Goal: Task Accomplishment & Management: Manage account settings

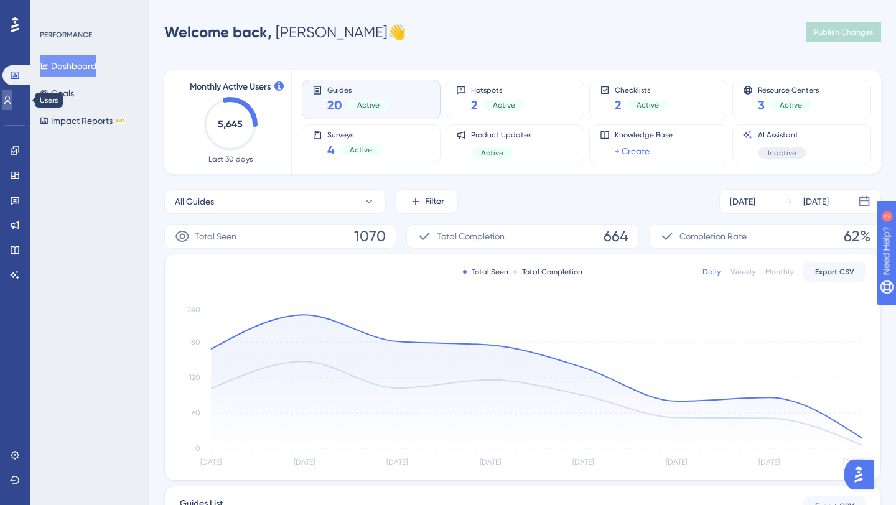
click at [11, 101] on icon at bounding box center [7, 100] width 10 height 10
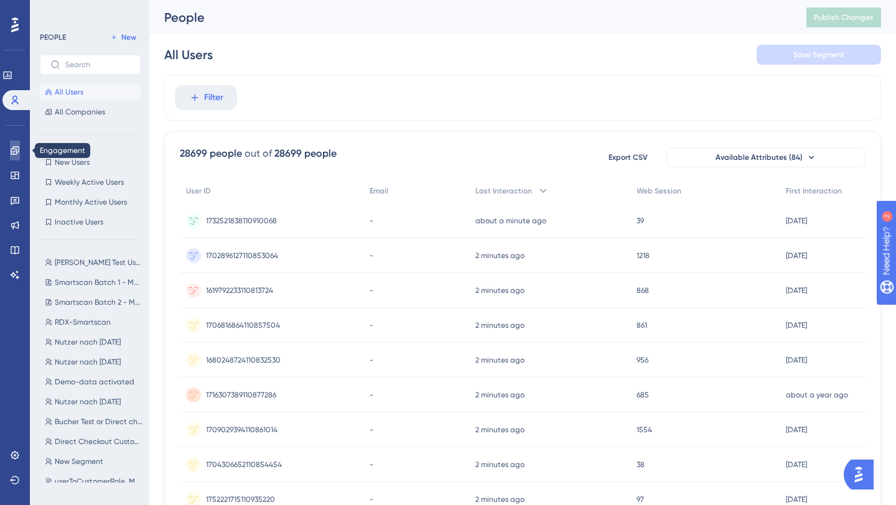
click at [10, 151] on icon at bounding box center [15, 151] width 10 height 10
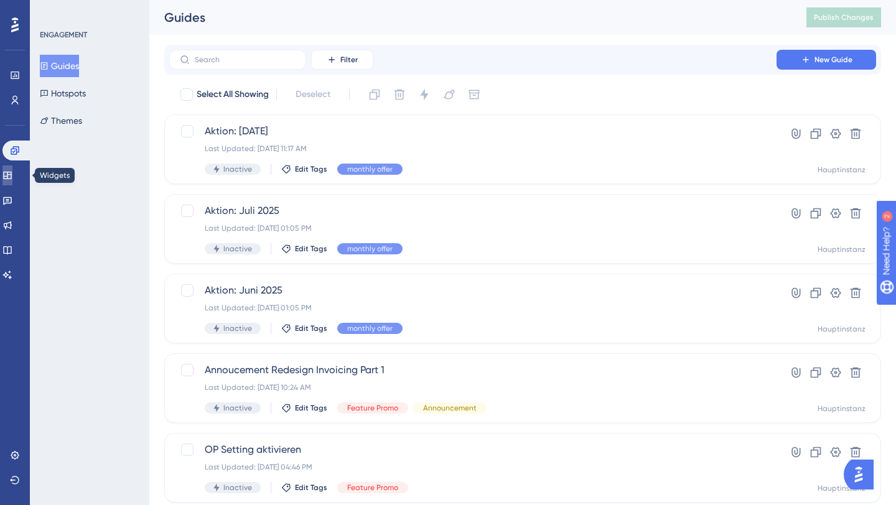
click at [12, 179] on icon at bounding box center [7, 175] width 10 height 10
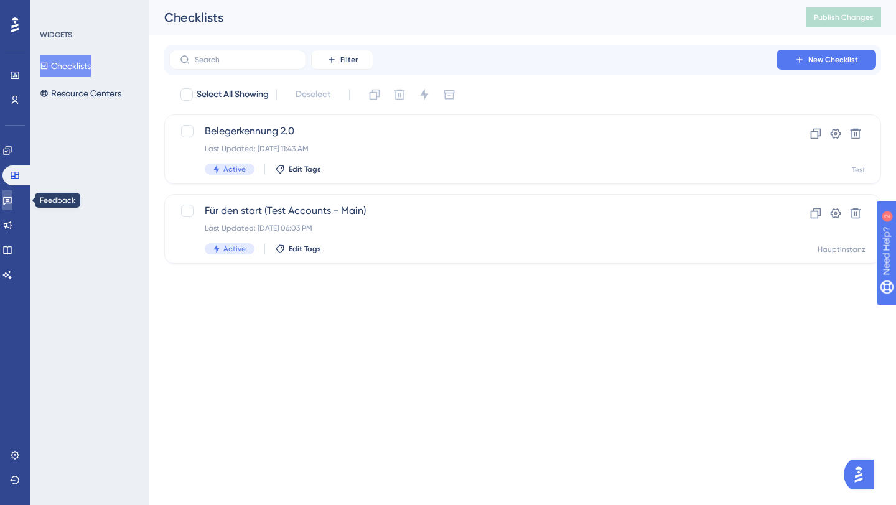
click at [11, 204] on icon at bounding box center [7, 201] width 9 height 8
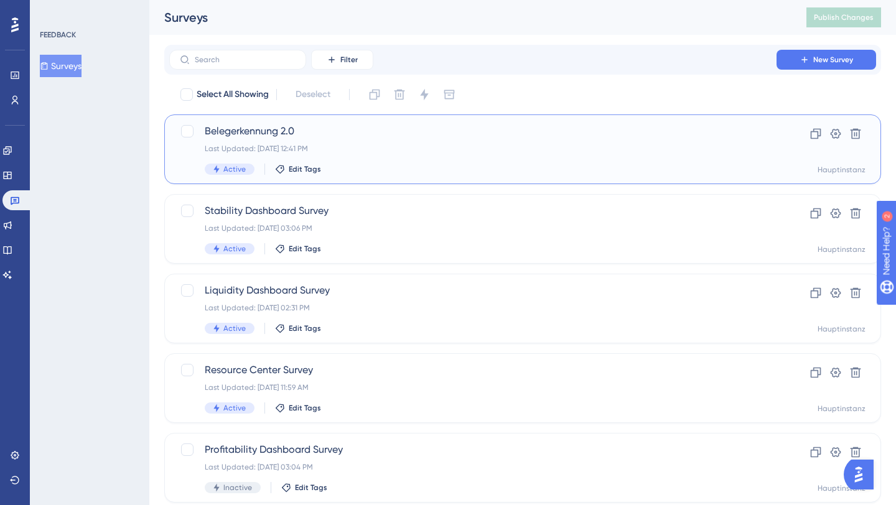
click at [337, 126] on span "Belegerkennung 2.0" at bounding box center [473, 131] width 536 height 15
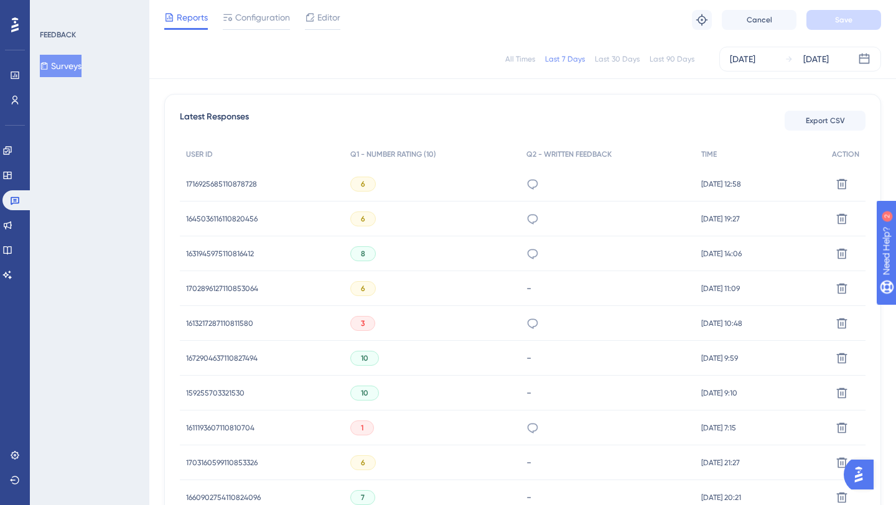
scroll to position [340, 0]
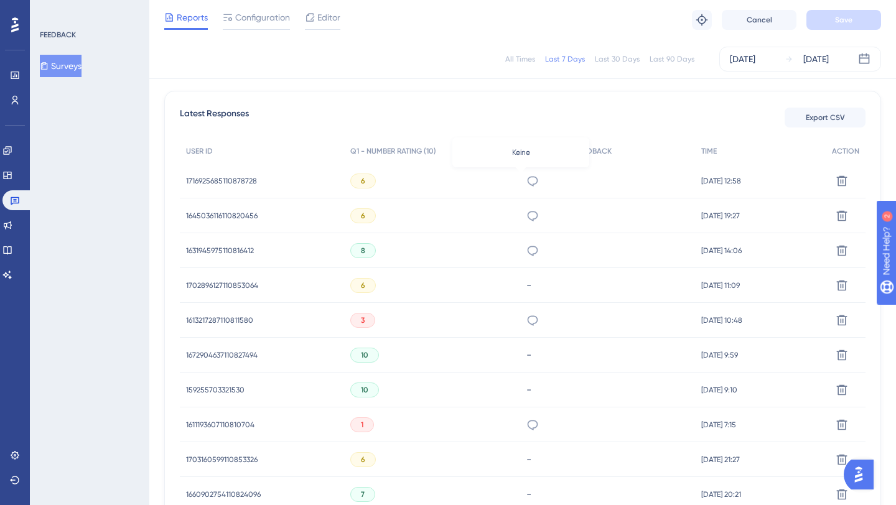
click at [526, 182] on icon at bounding box center [532, 181] width 12 height 12
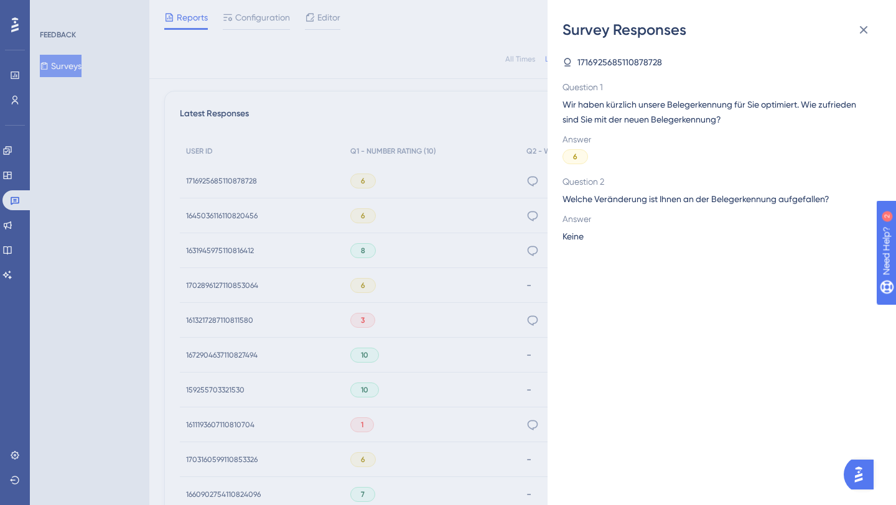
click at [445, 231] on div "Survey Responses 1716925685110878728 Question 1 Wir haben kürzlich unsere Beleg…" at bounding box center [448, 252] width 896 height 505
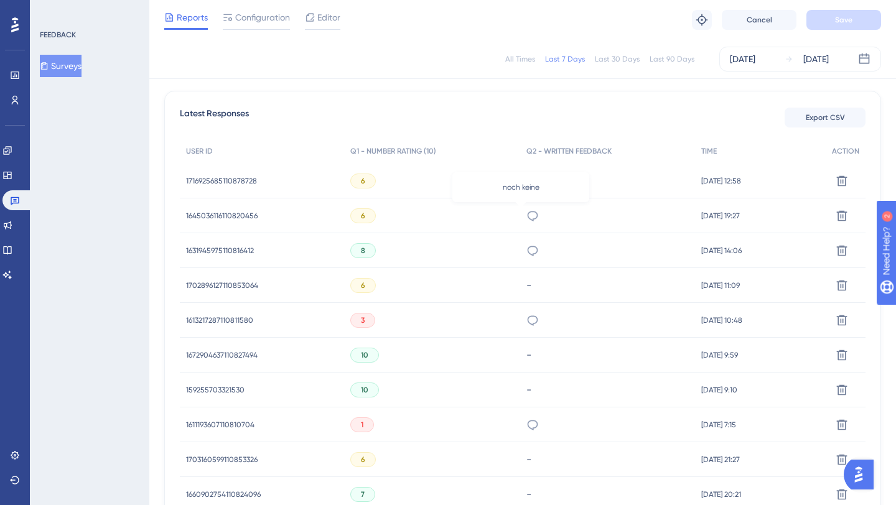
click at [526, 216] on icon at bounding box center [532, 216] width 12 height 12
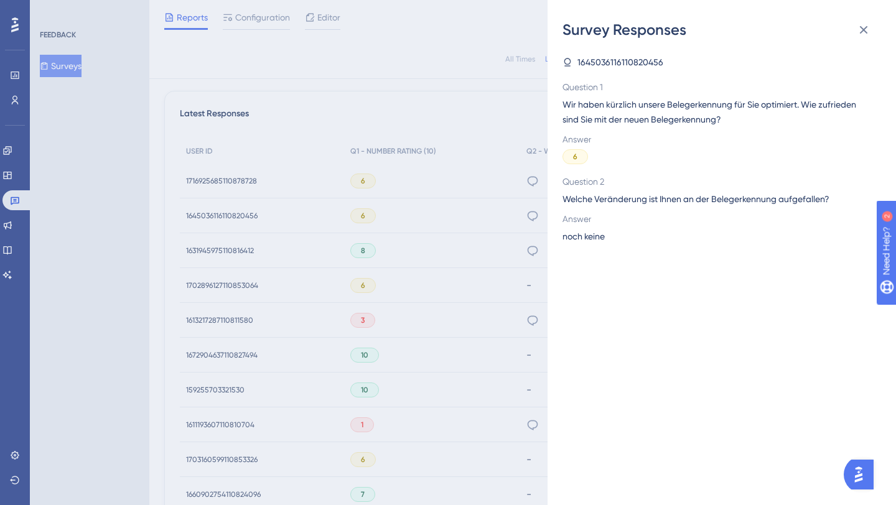
click at [442, 269] on div "Survey Responses 1645036116110820456 Question 1 Wir haben kürzlich unsere Beleg…" at bounding box center [448, 252] width 896 height 505
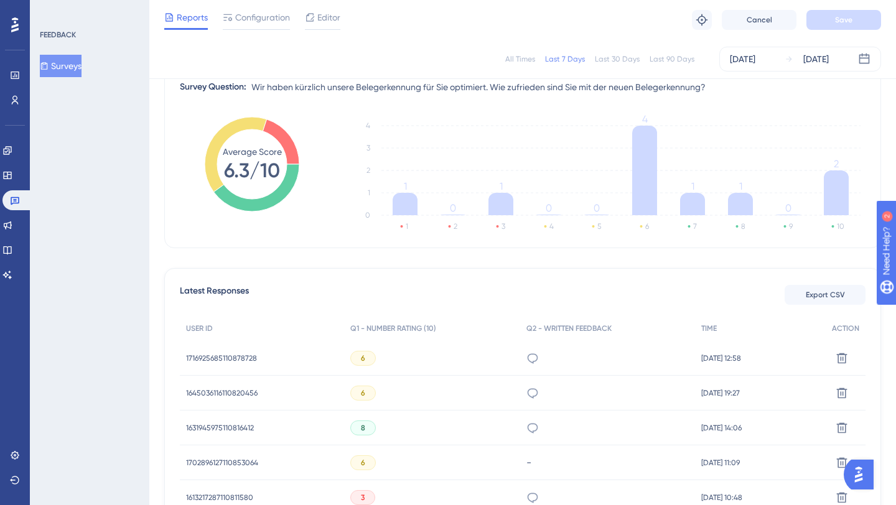
scroll to position [160, 0]
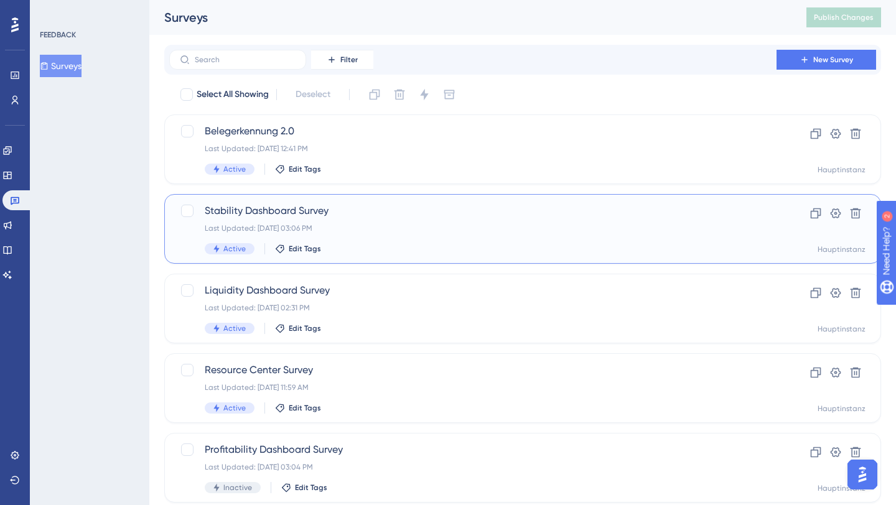
click at [408, 249] on div "Active Edit Tags" at bounding box center [473, 248] width 536 height 11
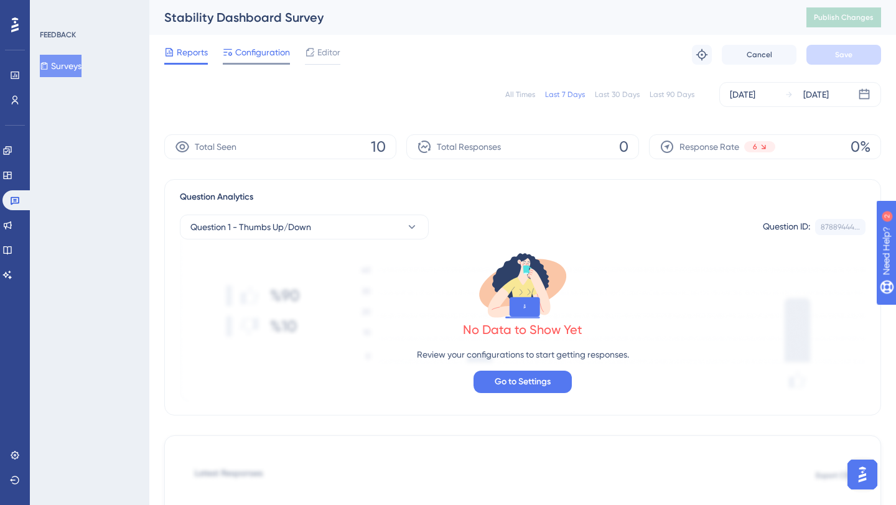
click at [274, 53] on span "Configuration" at bounding box center [262, 52] width 55 height 15
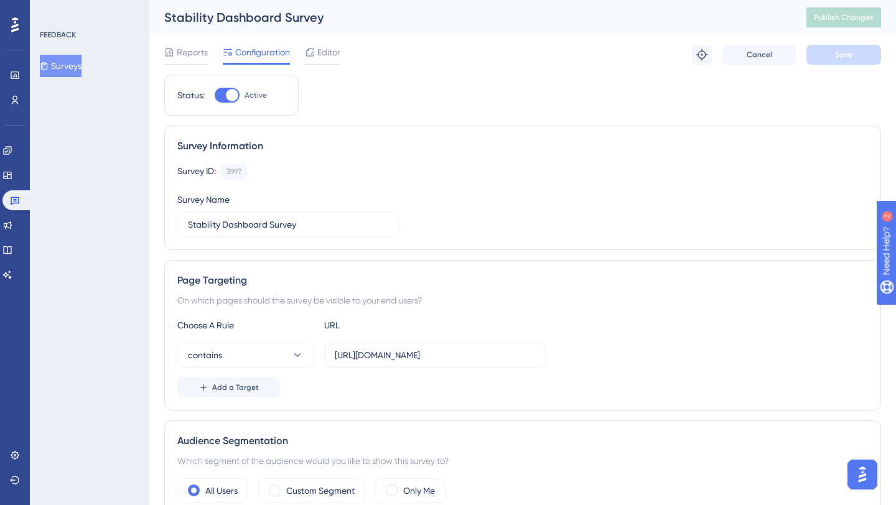
click at [225, 95] on div at bounding box center [227, 95] width 25 height 15
click at [215, 95] on input "Active" at bounding box center [214, 95] width 1 height 1
checkbox input "false"
click at [840, 50] on span "Save" at bounding box center [843, 55] width 17 height 10
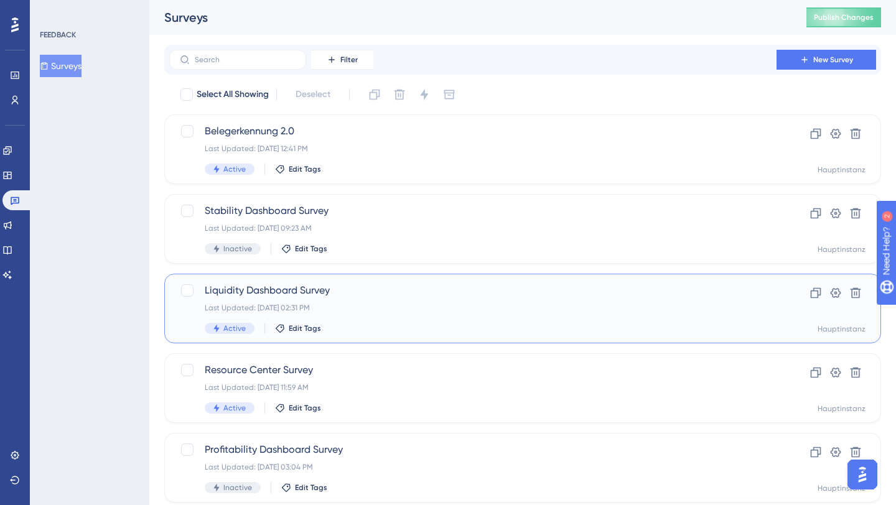
click at [505, 292] on span "Liquidity Dashboard Survey" at bounding box center [473, 290] width 536 height 15
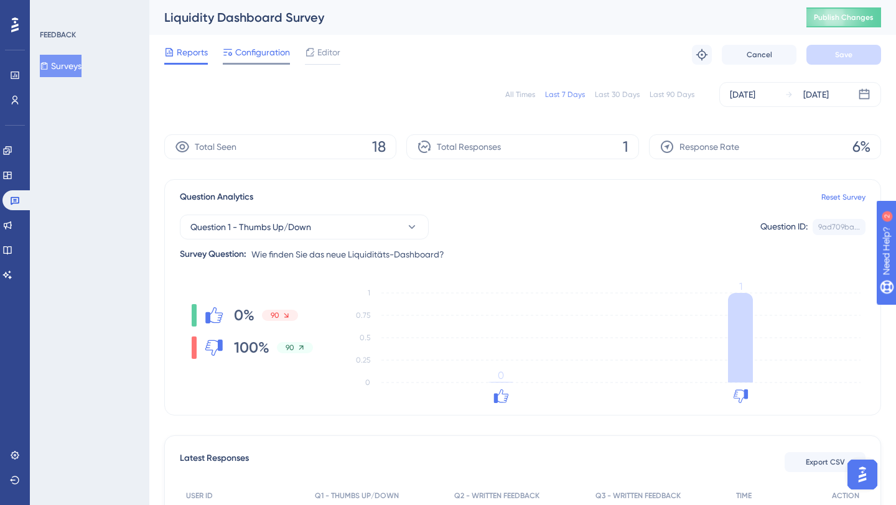
click at [256, 62] on div "Configuration" at bounding box center [256, 55] width 67 height 20
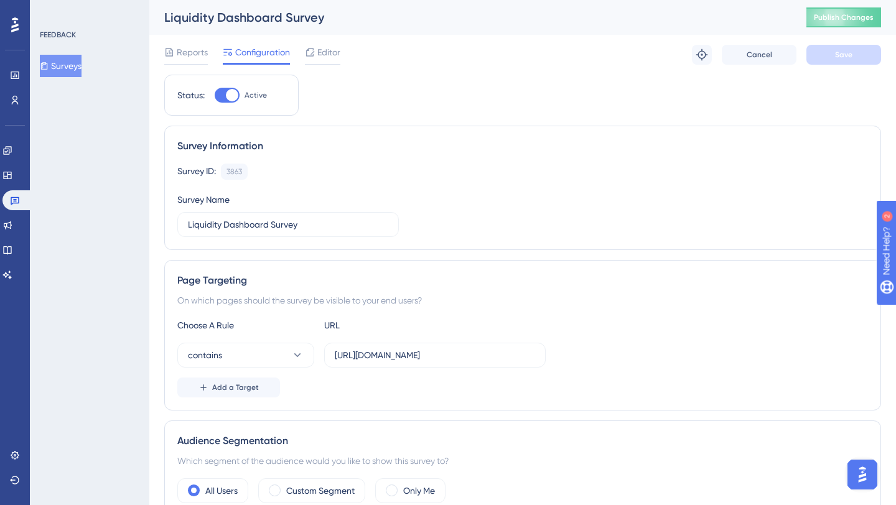
click at [220, 93] on div at bounding box center [227, 95] width 25 height 15
click at [215, 95] on input "Active" at bounding box center [214, 95] width 1 height 1
checkbox input "false"
click at [827, 55] on button "Save" at bounding box center [843, 55] width 75 height 20
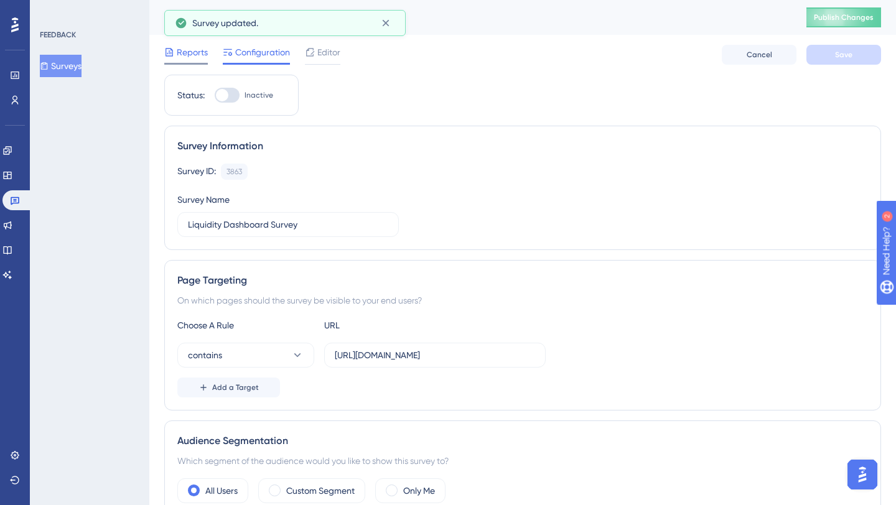
click at [187, 52] on span "Reports" at bounding box center [192, 52] width 31 height 15
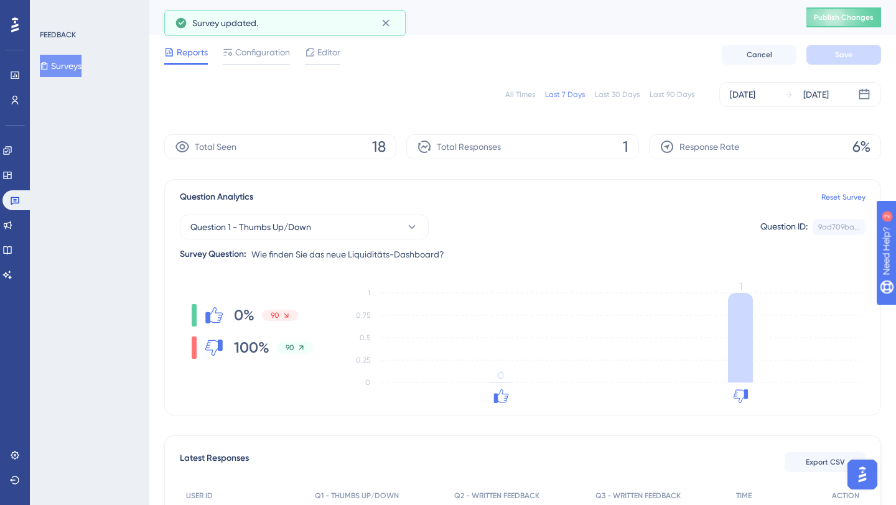
click at [79, 64] on button "Surveys" at bounding box center [61, 66] width 42 height 22
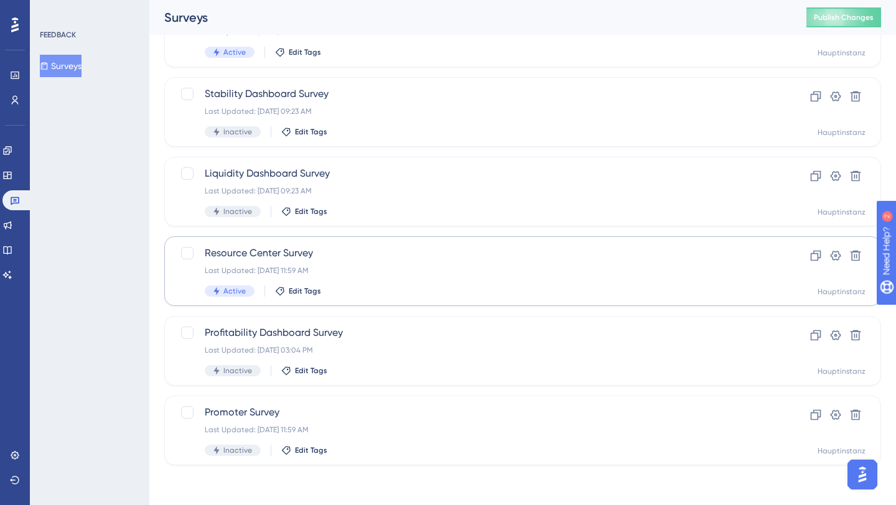
scroll to position [93, 0]
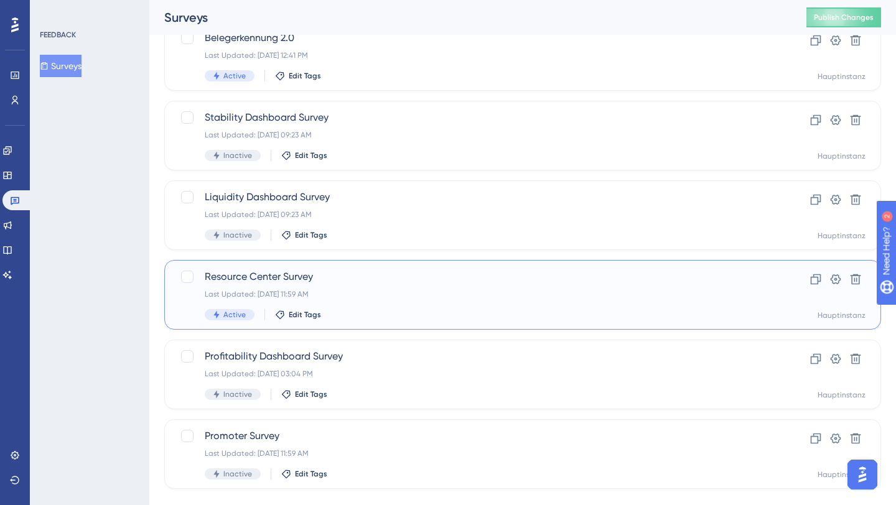
click at [476, 280] on span "Resource Center Survey" at bounding box center [473, 276] width 536 height 15
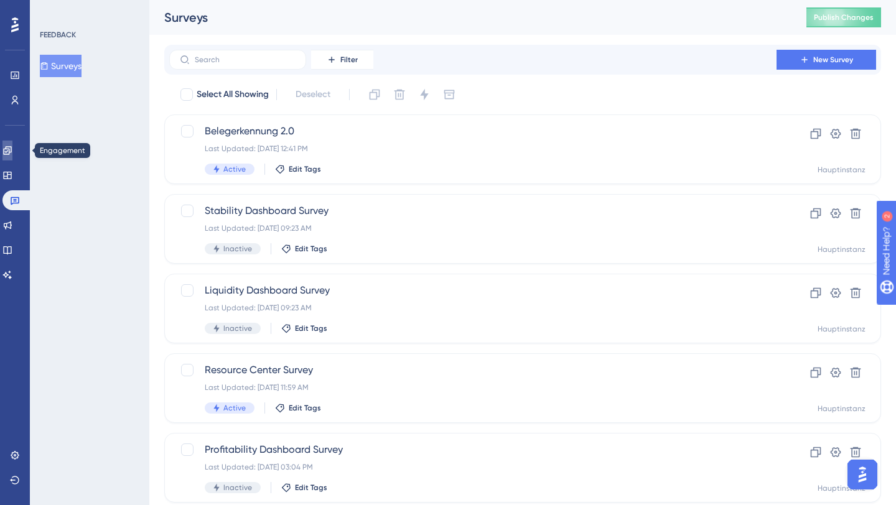
click at [9, 149] on link at bounding box center [7, 151] width 10 height 20
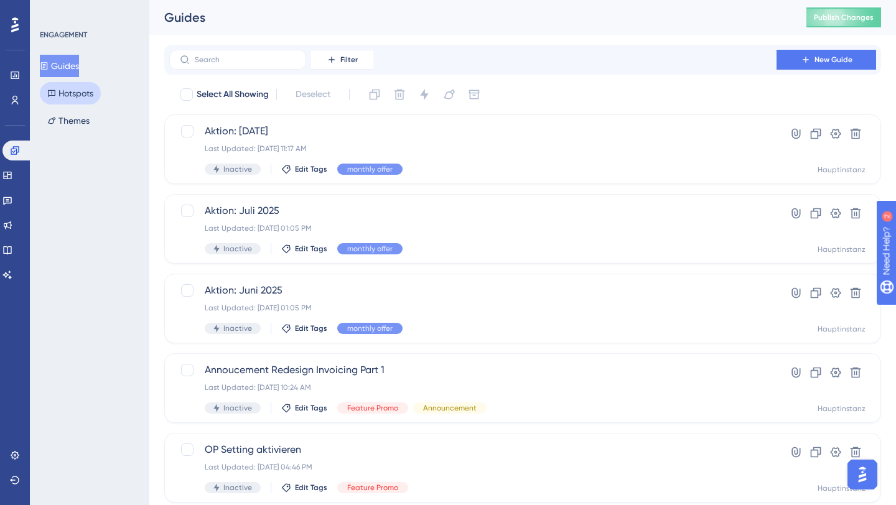
click at [78, 90] on button "Hotspots" at bounding box center [70, 93] width 61 height 22
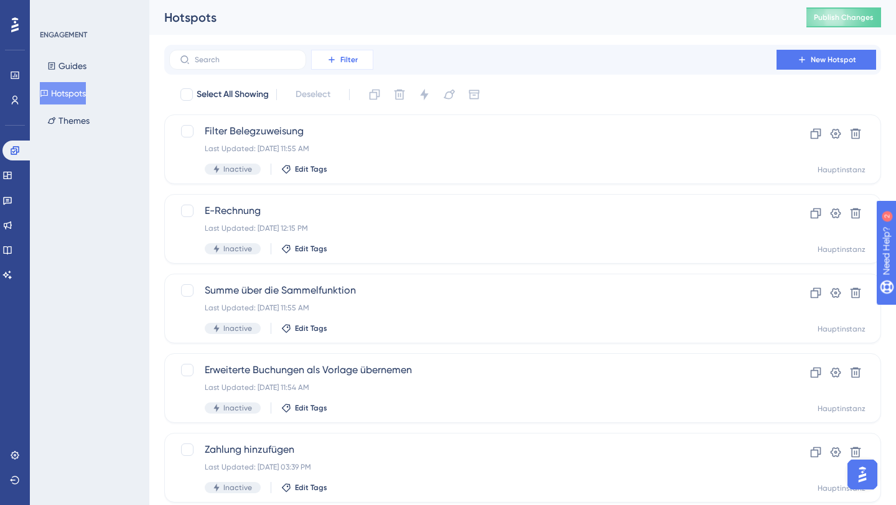
click at [356, 62] on span "Filter" at bounding box center [348, 60] width 17 height 10
click at [343, 173] on span "Status" at bounding box center [342, 169] width 26 height 15
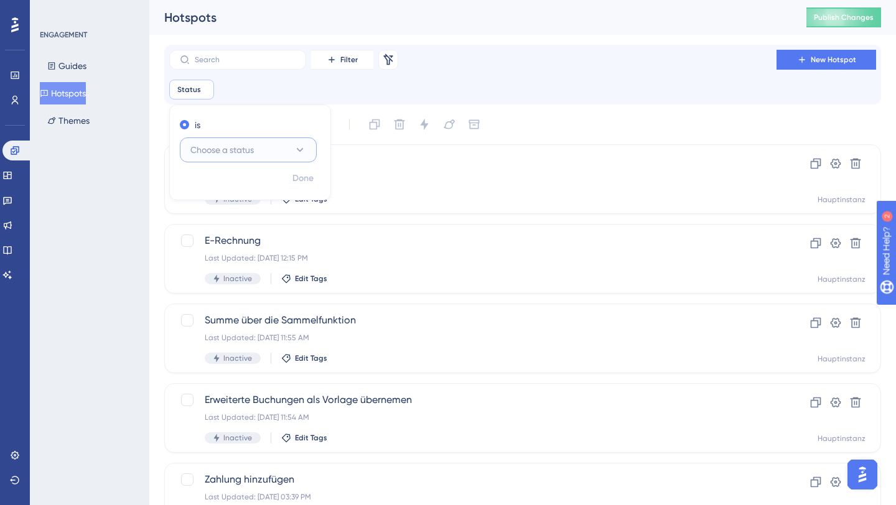
click at [225, 157] on button "Choose a status" at bounding box center [248, 149] width 137 height 25
click at [227, 197] on div "Active Active" at bounding box center [248, 187] width 101 height 25
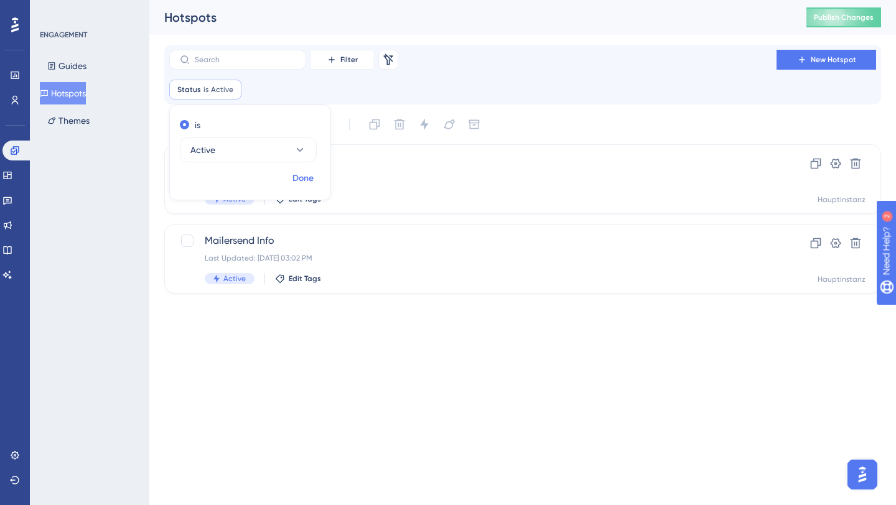
click at [304, 186] on button "Done" at bounding box center [303, 178] width 35 height 22
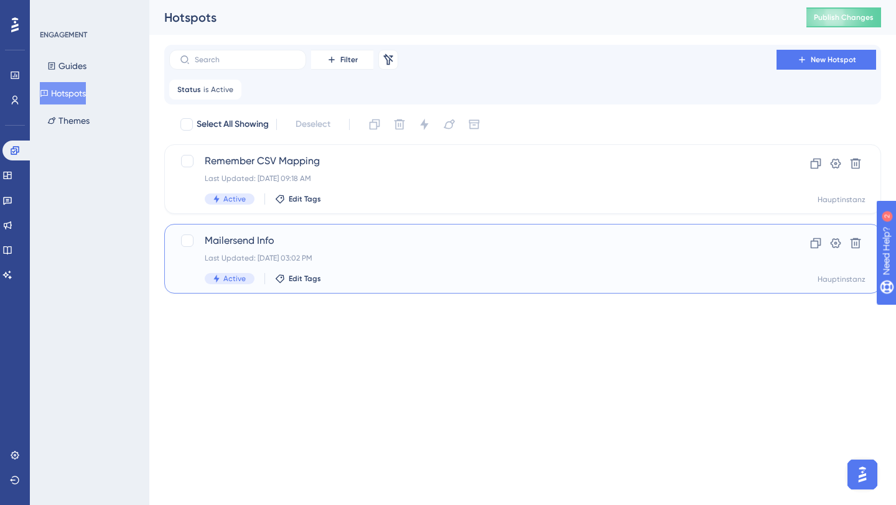
click at [375, 243] on span "Mailersend Info" at bounding box center [473, 240] width 536 height 15
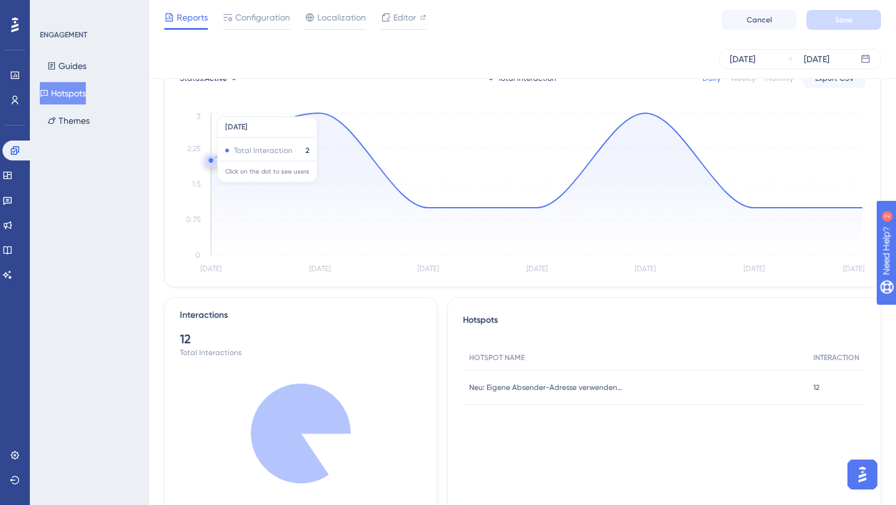
scroll to position [50, 0]
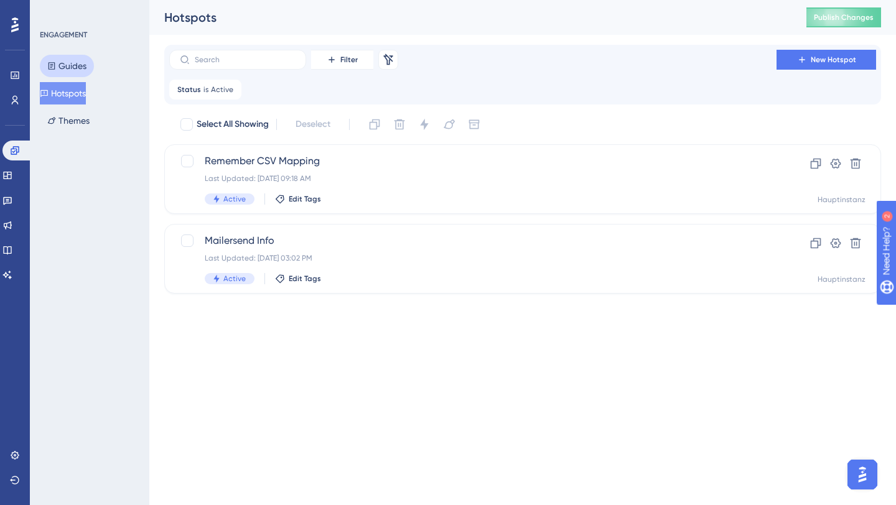
click at [66, 70] on button "Guides" at bounding box center [67, 66] width 54 height 22
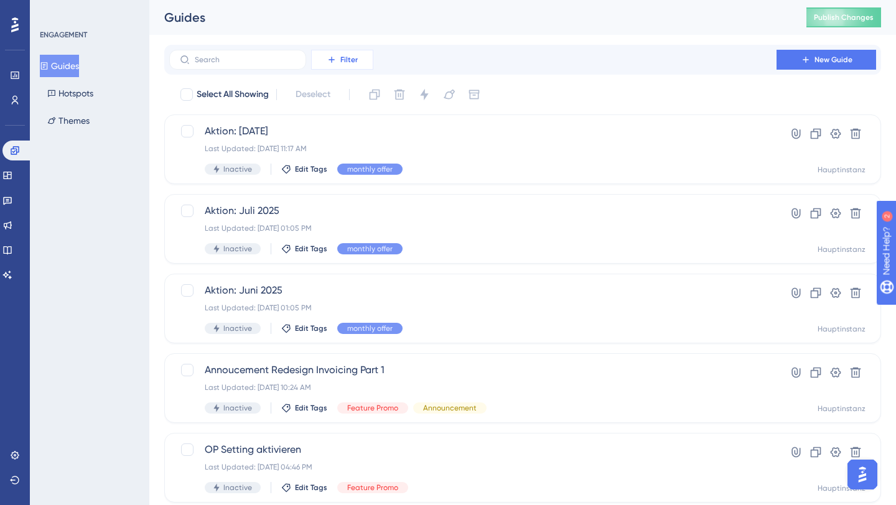
click at [354, 61] on span "Filter" at bounding box center [348, 60] width 17 height 10
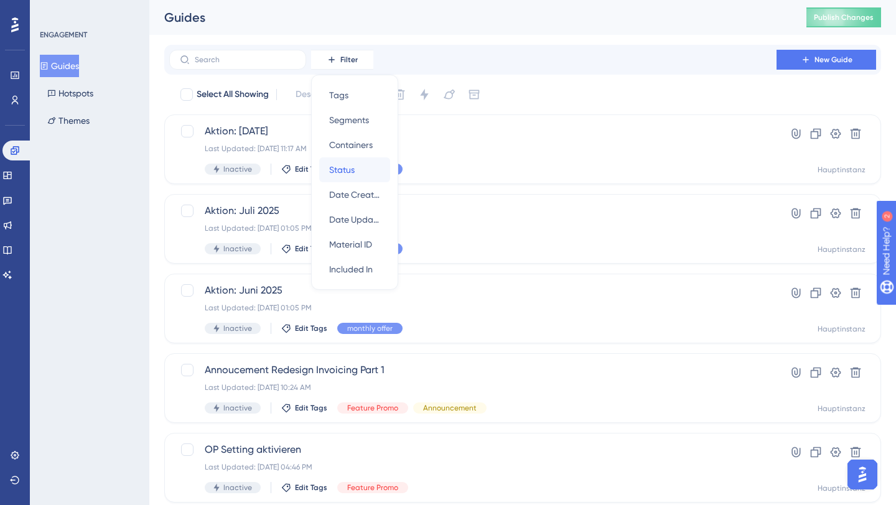
click at [351, 174] on span "Status" at bounding box center [342, 169] width 26 height 15
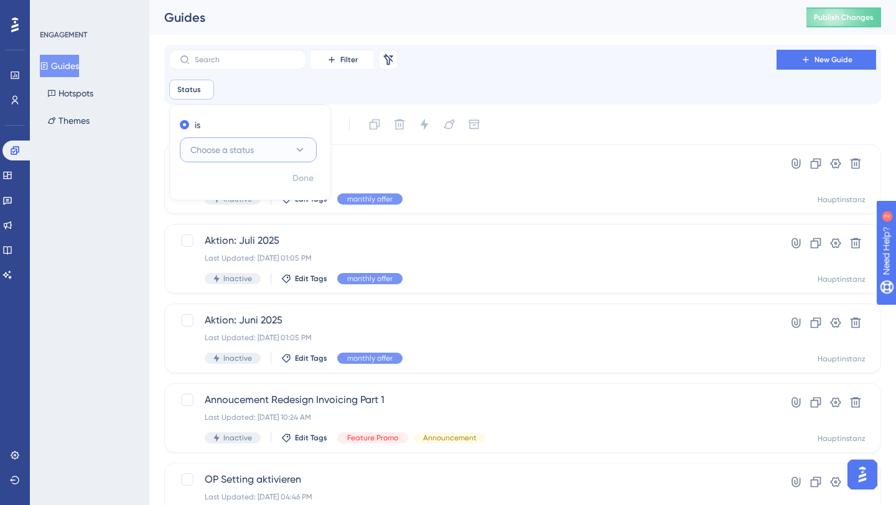
click at [233, 147] on span "Choose a status" at bounding box center [221, 149] width 63 height 15
click at [217, 194] on span "Active" at bounding box center [210, 187] width 25 height 15
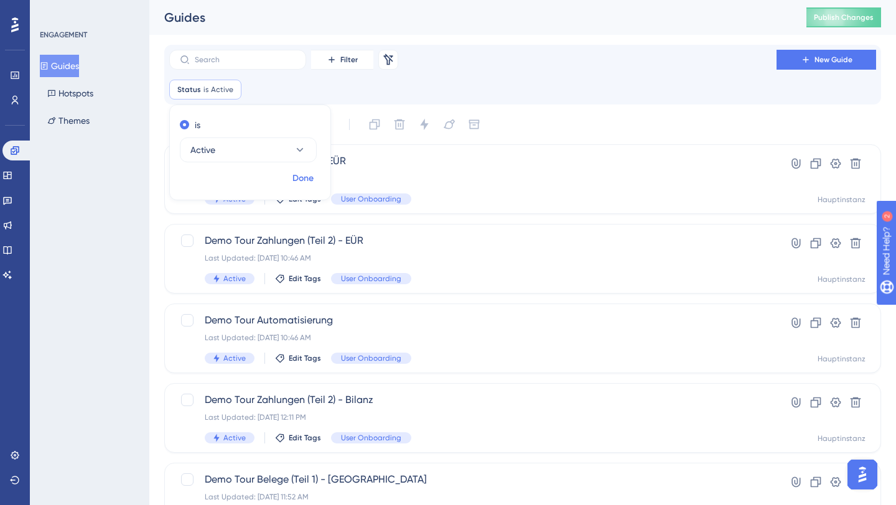
click at [301, 177] on span "Done" at bounding box center [302, 178] width 21 height 15
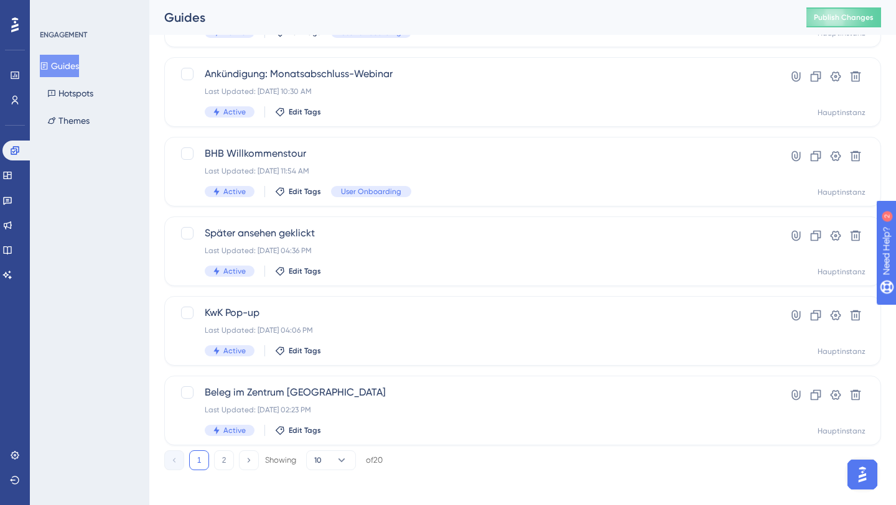
scroll to position [490, 0]
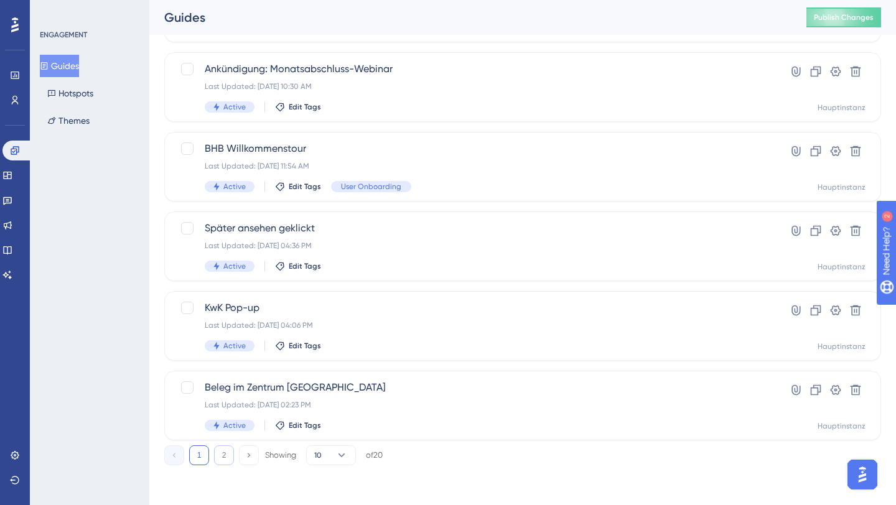
click at [224, 461] on button "2" at bounding box center [224, 455] width 20 height 20
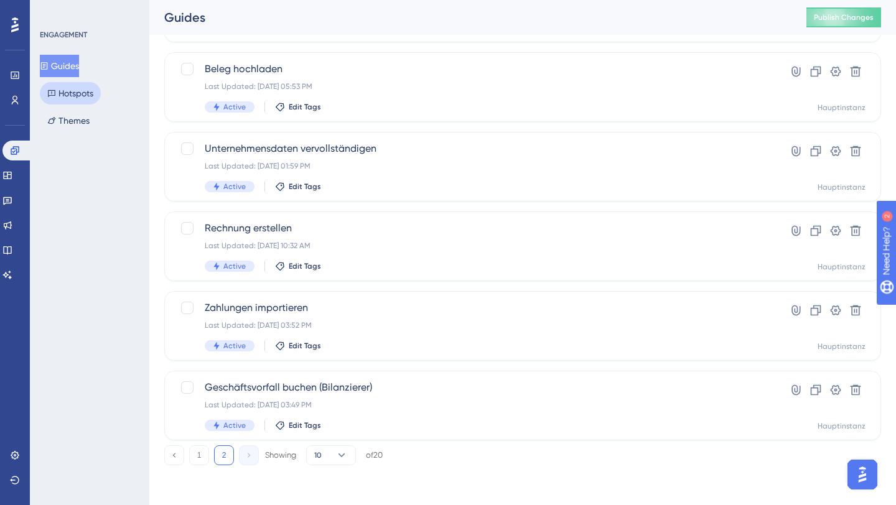
click at [64, 92] on button "Hotspots" at bounding box center [70, 93] width 61 height 22
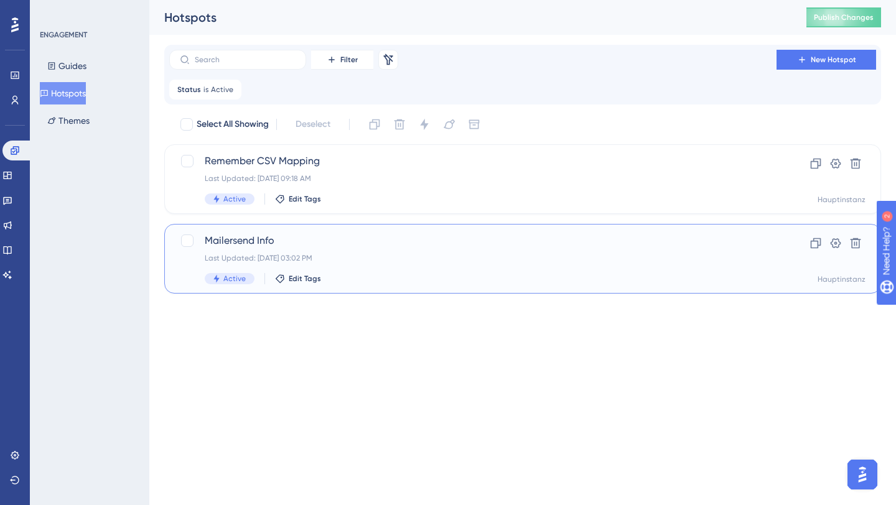
click at [279, 259] on div "Last Updated: [DATE] 03:02 PM" at bounding box center [473, 258] width 536 height 10
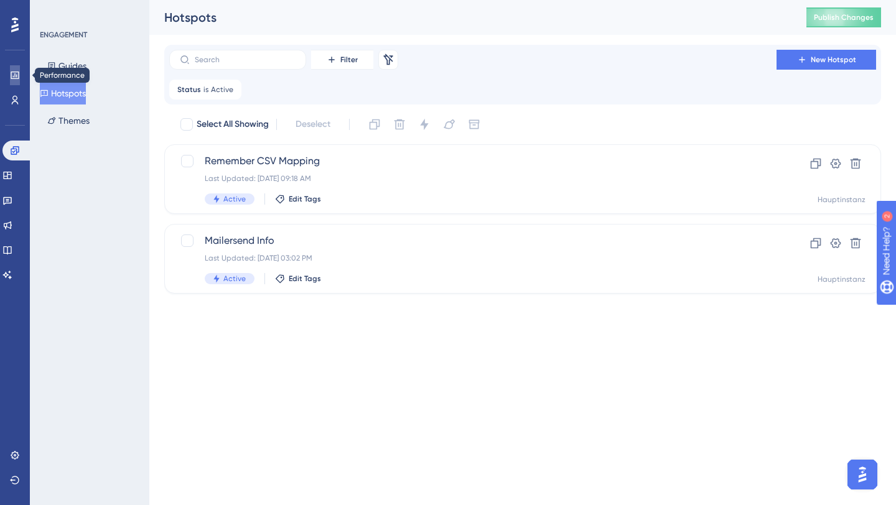
click at [13, 73] on icon at bounding box center [15, 75] width 10 height 10
